Goal: Information Seeking & Learning: Learn about a topic

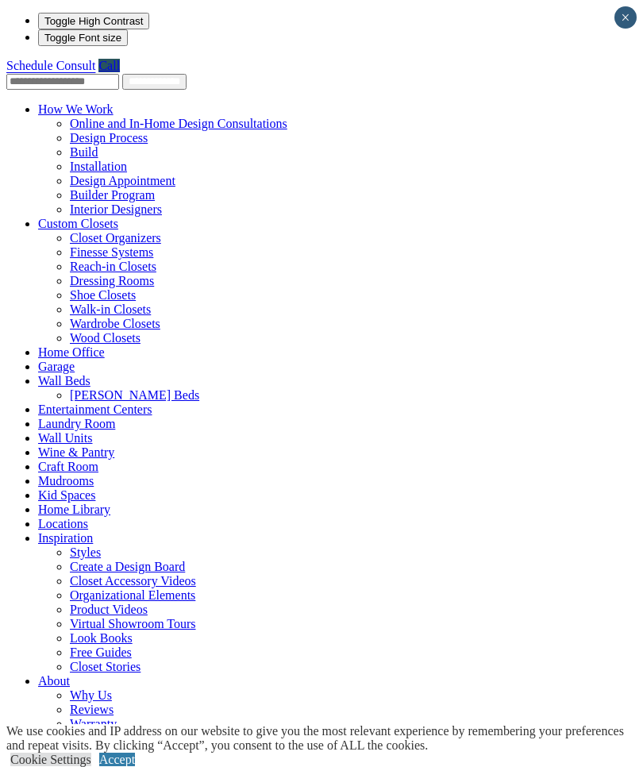
click at [70, 674] on link "About" at bounding box center [54, 680] width 32 height 13
click at [38, 674] on link "About" at bounding box center [54, 680] width 32 height 13
click at [70, 674] on span at bounding box center [70, 680] width 0 height 13
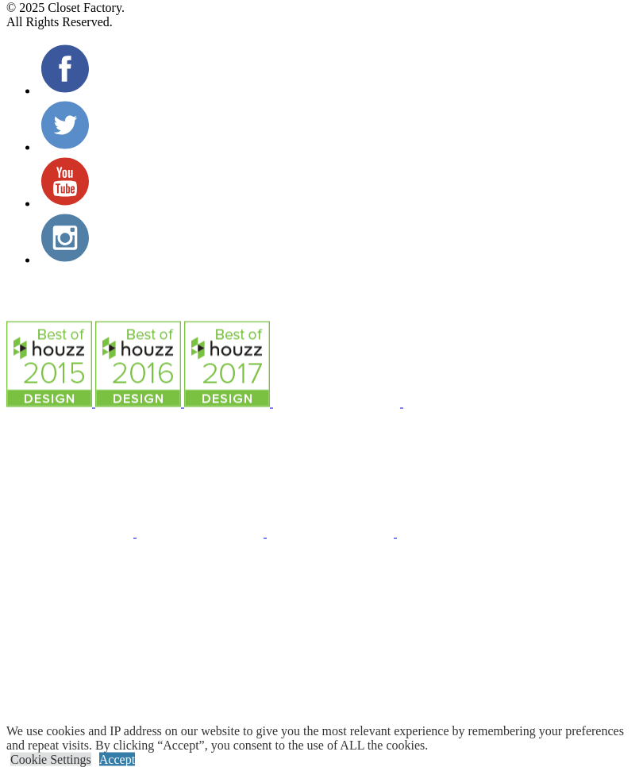
scroll to position [6507, 0]
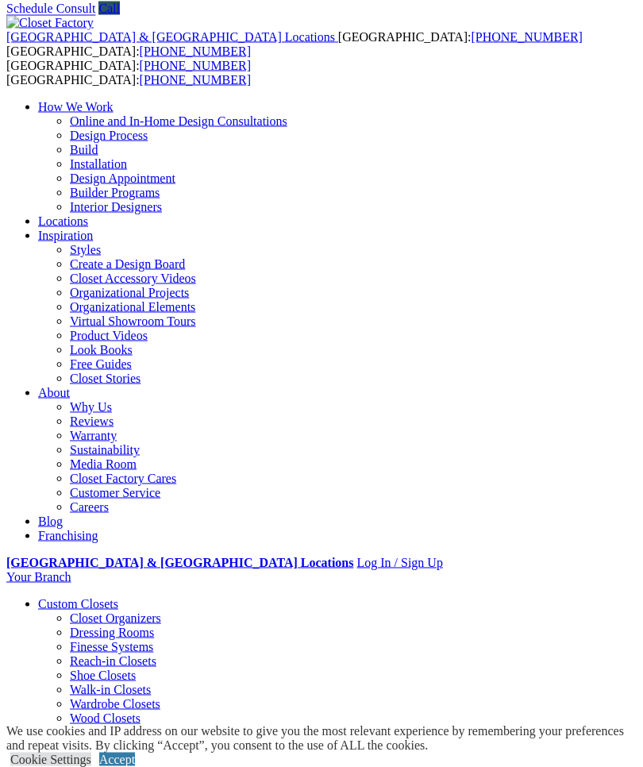
scroll to position [58, 0]
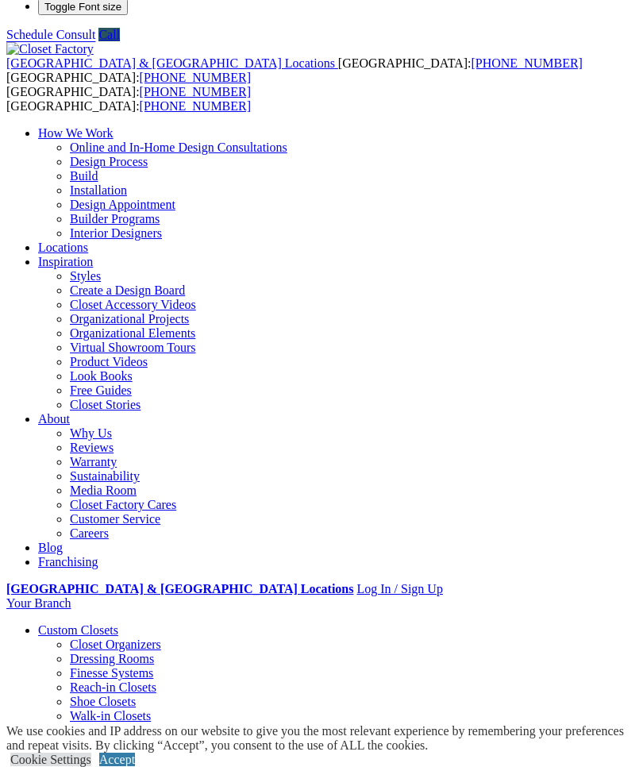
scroll to position [33, 0]
